Goal: Check status

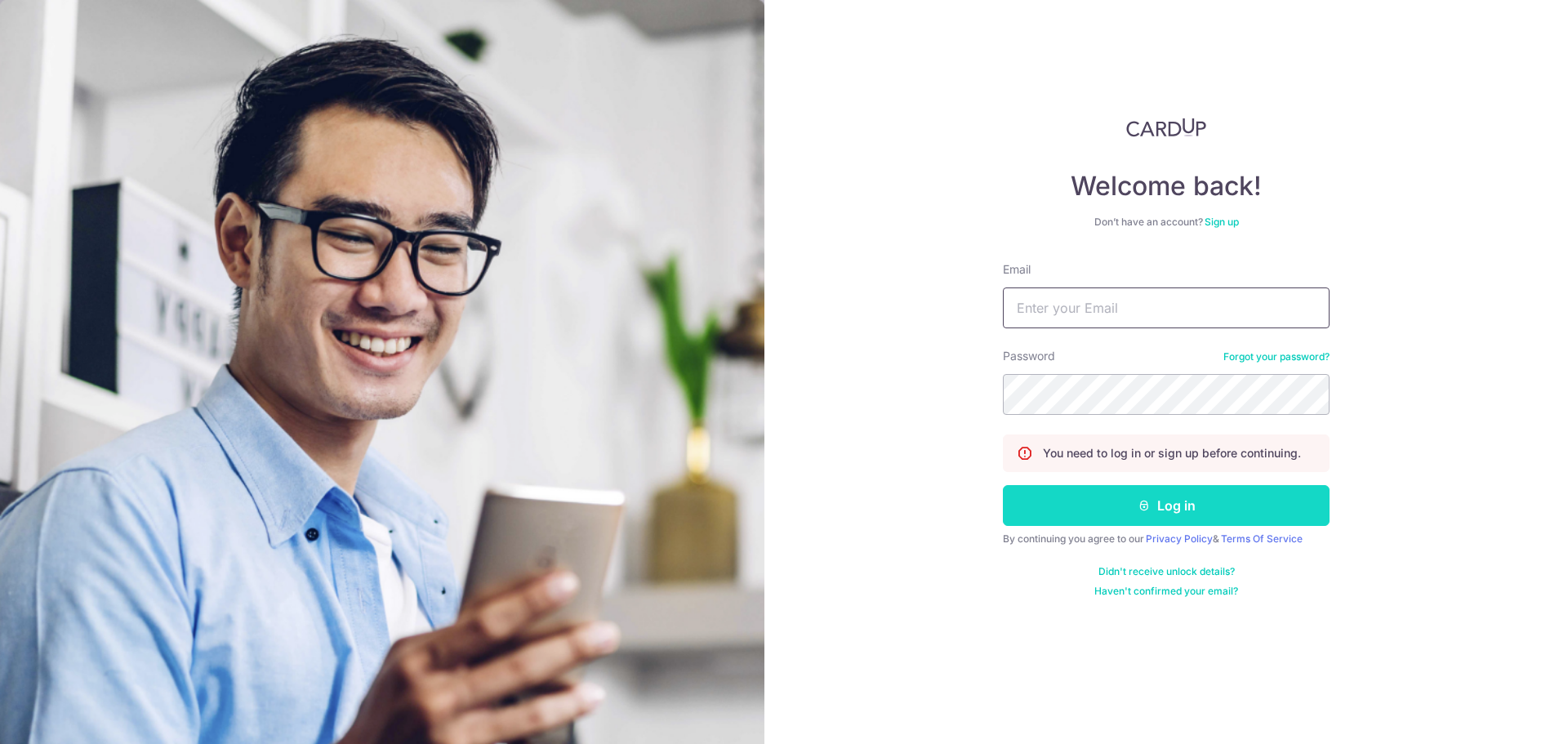
type input "[PERSON_NAME][EMAIL_ADDRESS][PERSON_NAME][DOMAIN_NAME]"
click at [1095, 504] on button "Log in" at bounding box center [1166, 506] width 326 height 41
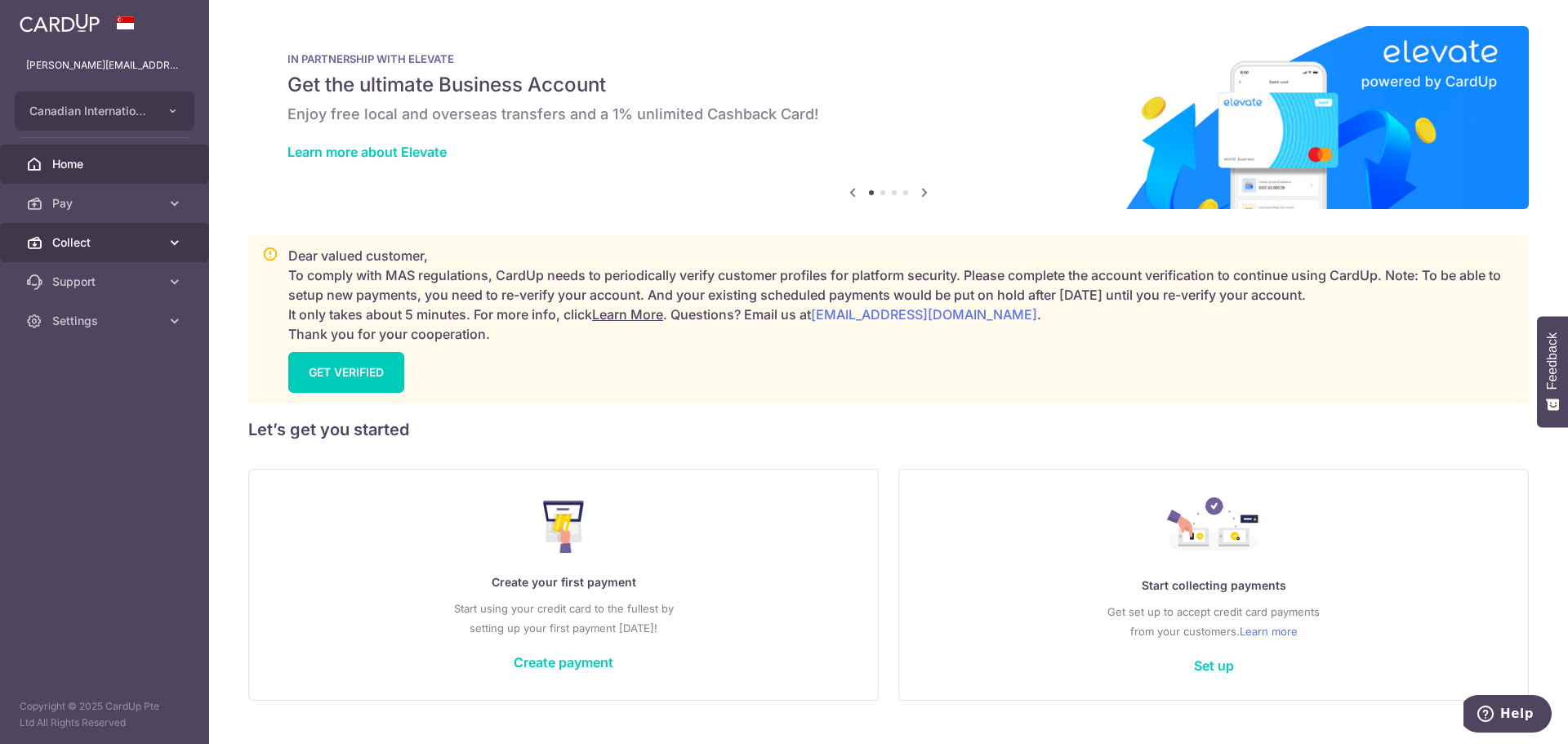
click at [89, 233] on link "Collect" at bounding box center [104, 242] width 209 height 39
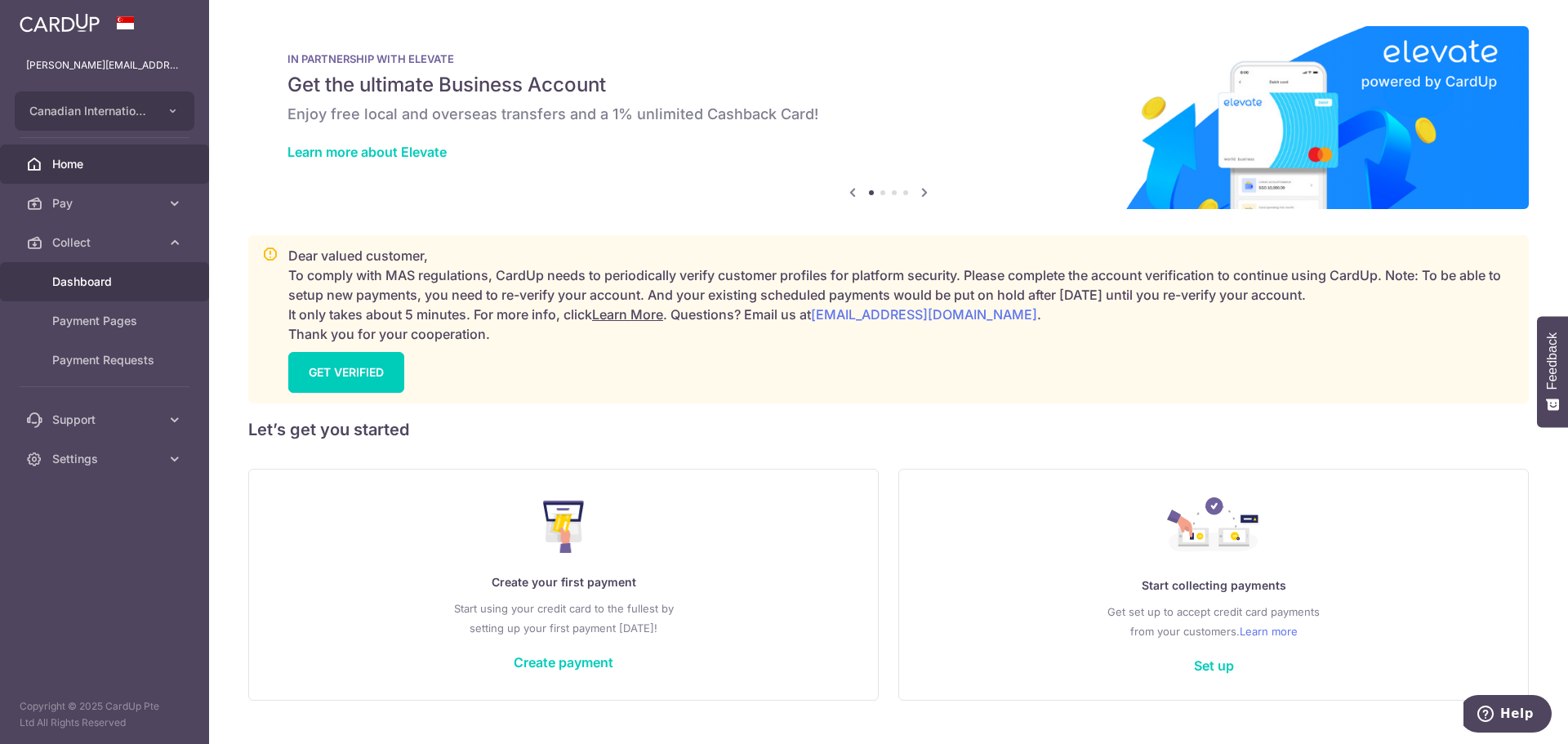
click at [85, 277] on span "Dashboard" at bounding box center [106, 282] width 108 height 17
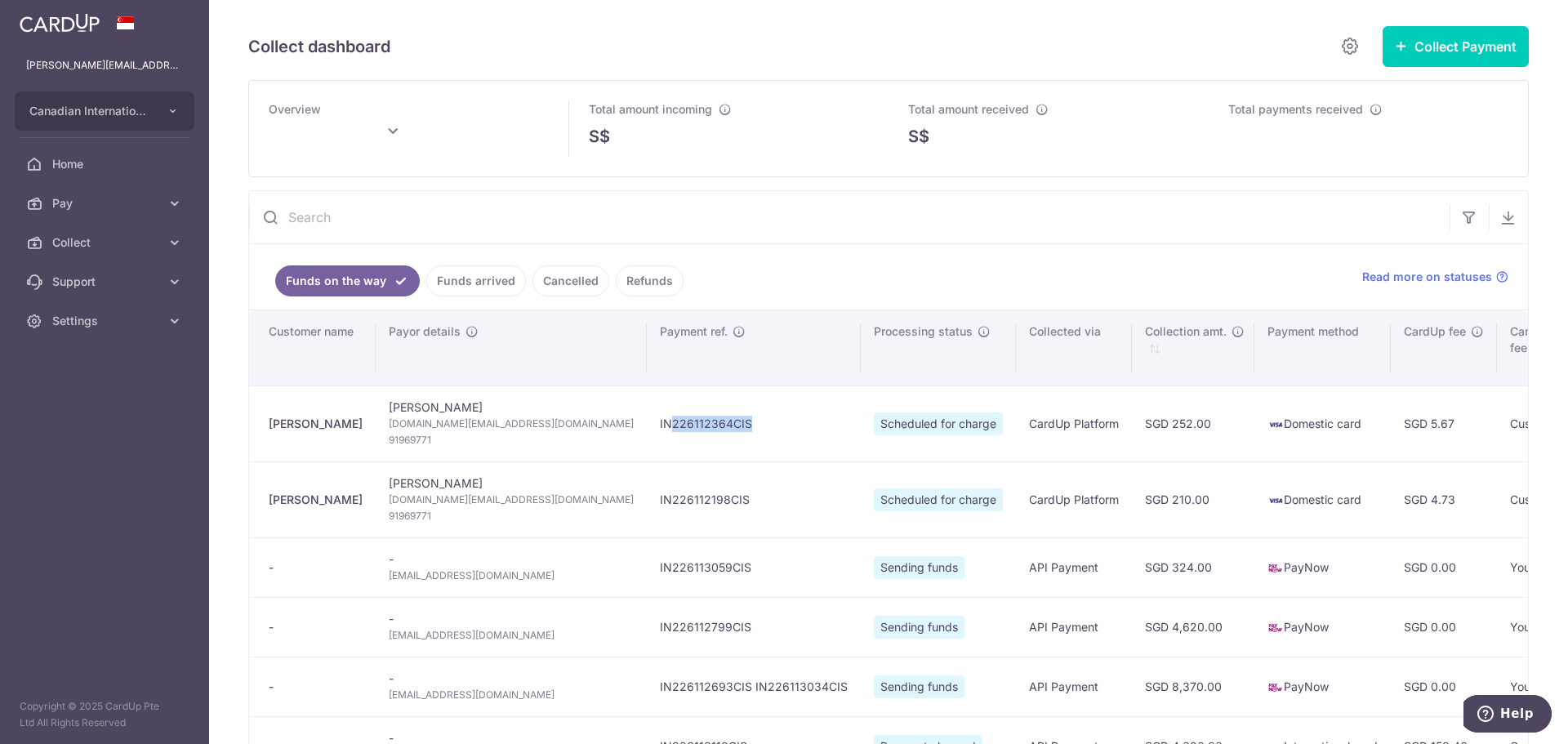
drag, startPoint x: 529, startPoint y: 422, endPoint x: 682, endPoint y: 428, distance: 153.1
click at [682, 428] on td "IN226112364CIS" at bounding box center [753, 423] width 214 height 76
drag, startPoint x: 558, startPoint y: 498, endPoint x: 656, endPoint y: 506, distance: 98.3
click at [656, 506] on td "IN226112198CIS" at bounding box center [753, 499] width 214 height 76
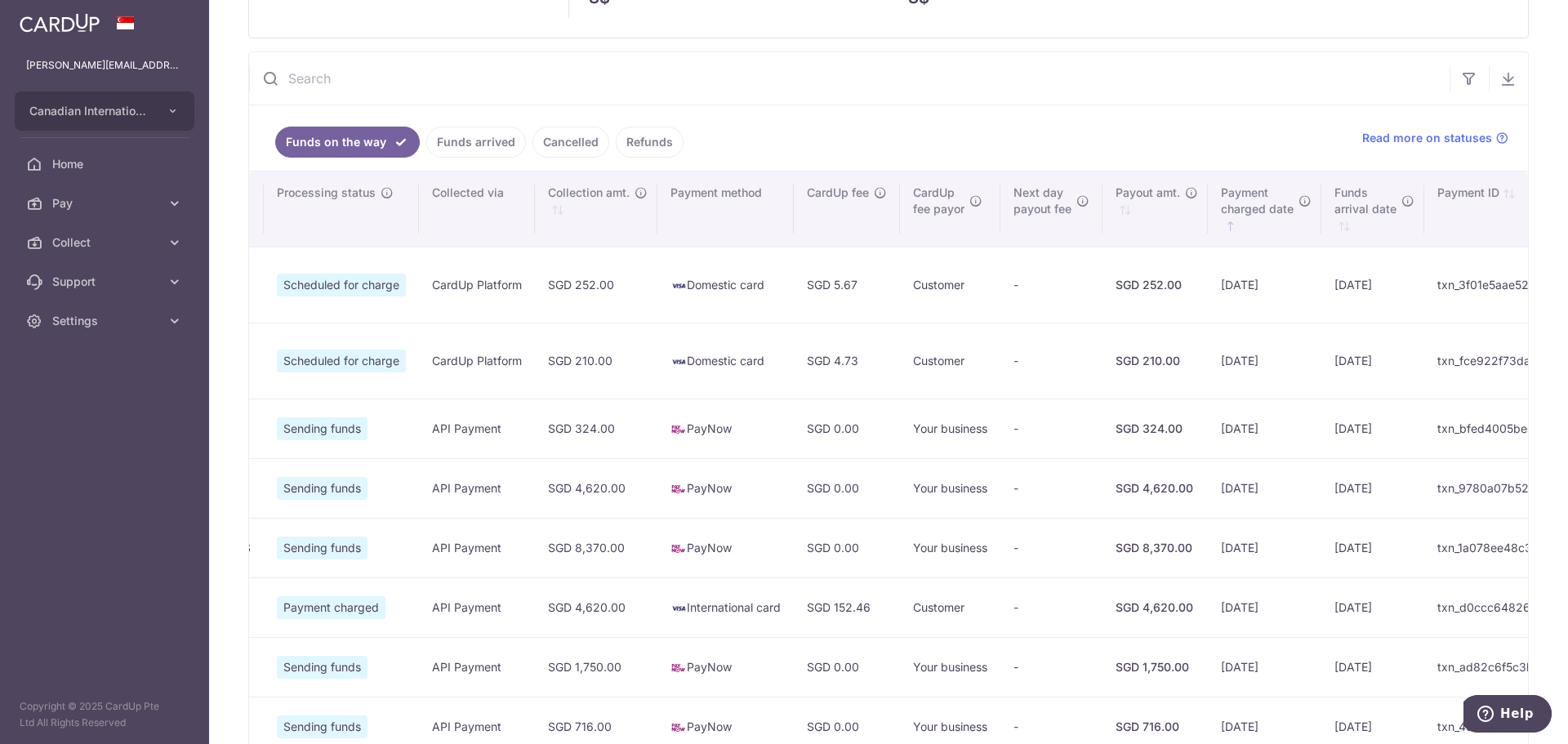
scroll to position [134, 0]
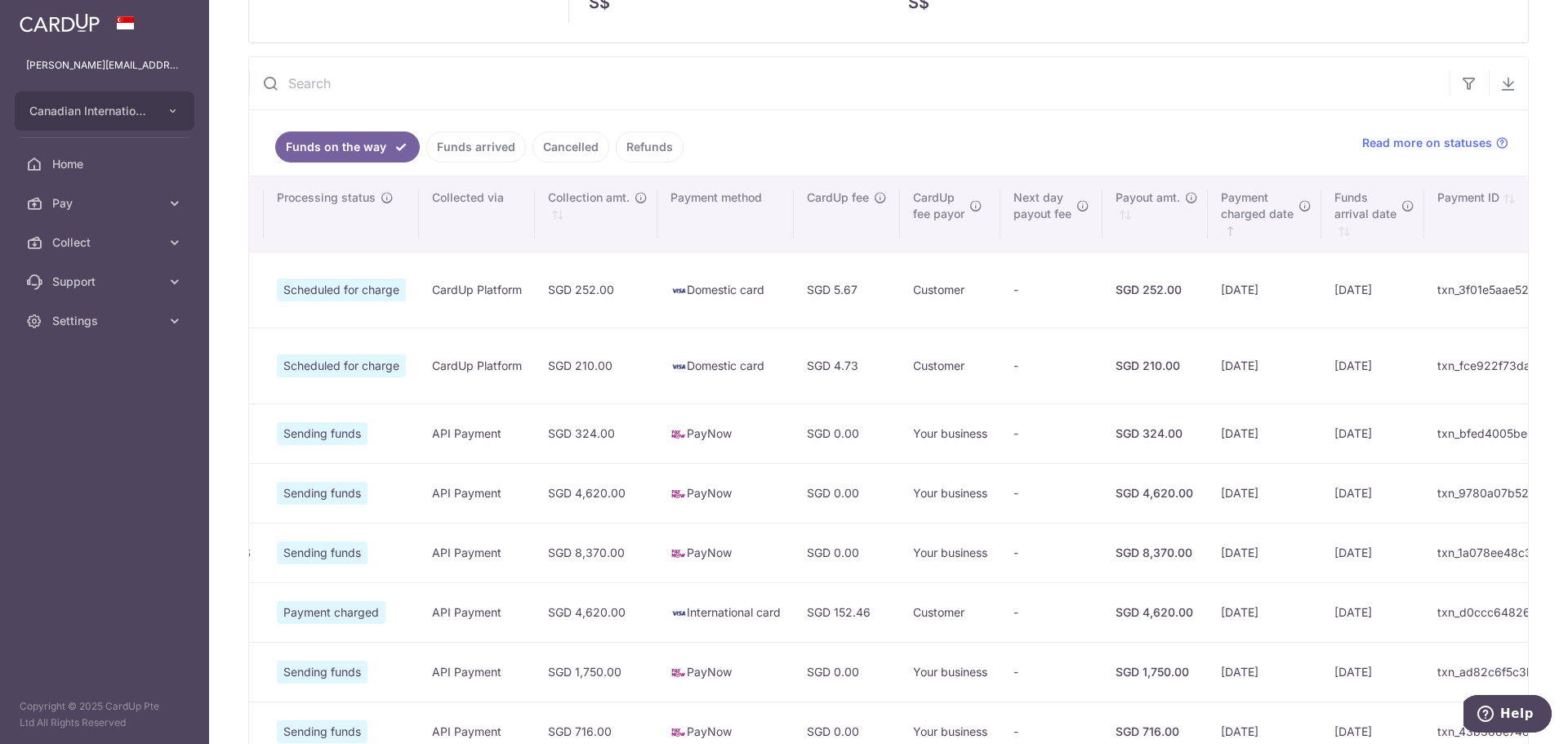
type input "[DATE]"
